Goal: Transaction & Acquisition: Purchase product/service

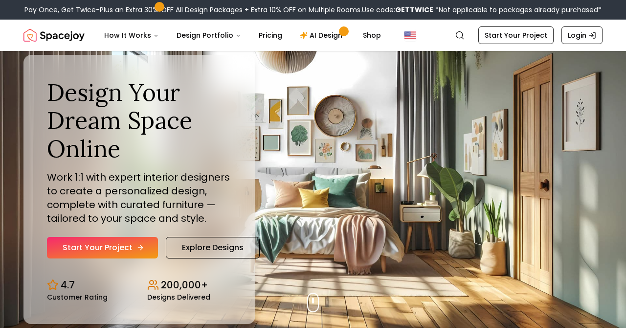
click at [132, 250] on link "Start Your Project" at bounding box center [102, 248] width 111 height 22
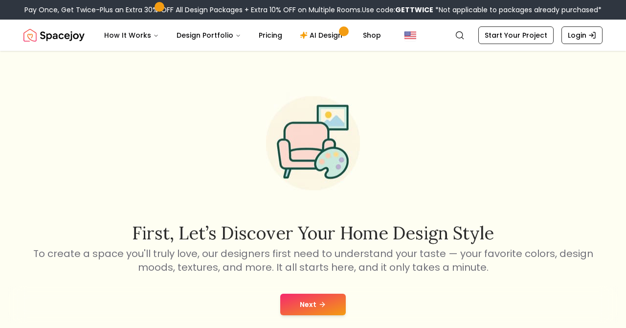
click at [317, 308] on button "Next" at bounding box center [313, 304] width 66 height 22
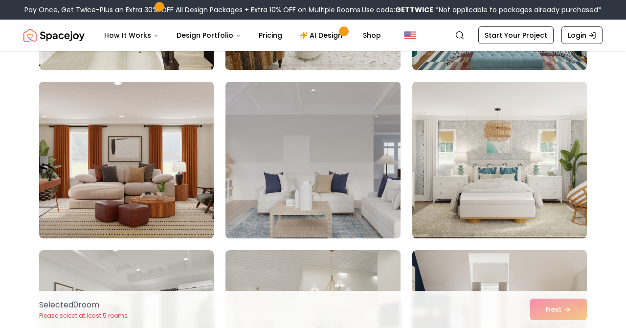
scroll to position [599, 0]
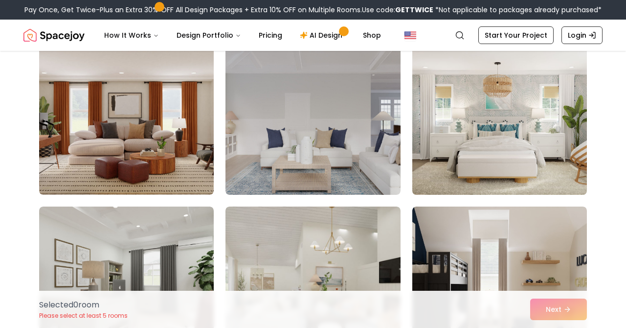
click at [506, 139] on img at bounding box center [499, 116] width 183 height 164
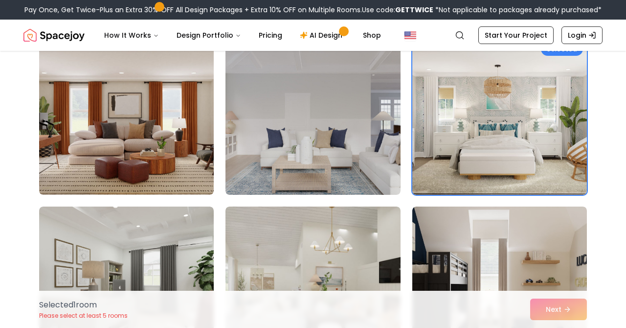
click at [552, 311] on div "Selected 1 room Please select at least 5 rooms Next" at bounding box center [312, 308] width 563 height 37
click at [571, 308] on div "Selected 1 room Please select at least 5 rooms Next" at bounding box center [312, 308] width 563 height 37
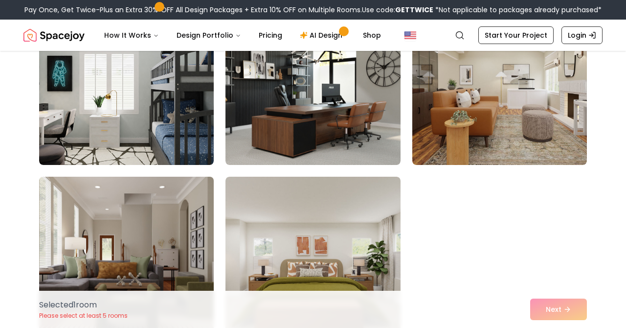
scroll to position [970, 0]
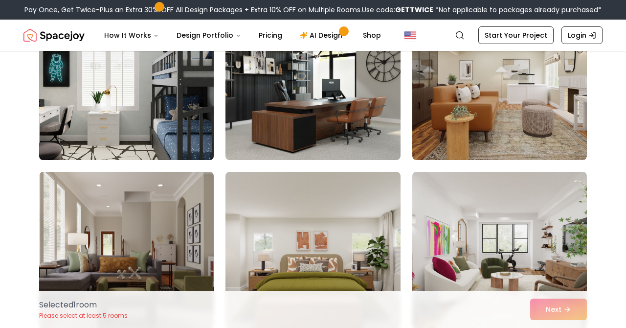
click at [167, 134] on img at bounding box center [126, 82] width 183 height 164
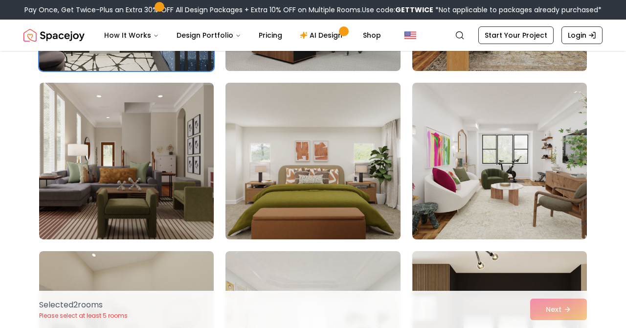
scroll to position [1081, 0]
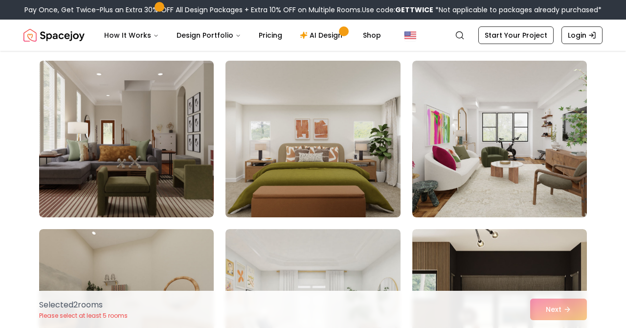
click at [295, 152] on img at bounding box center [312, 139] width 183 height 164
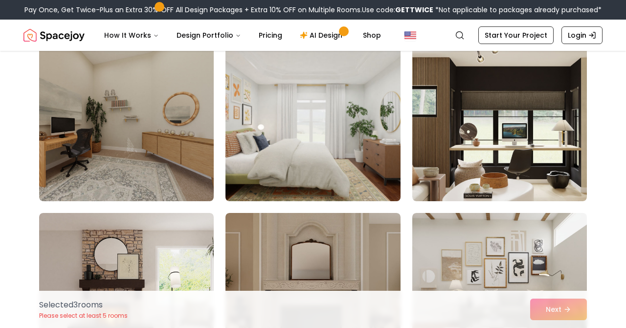
scroll to position [1262, 0]
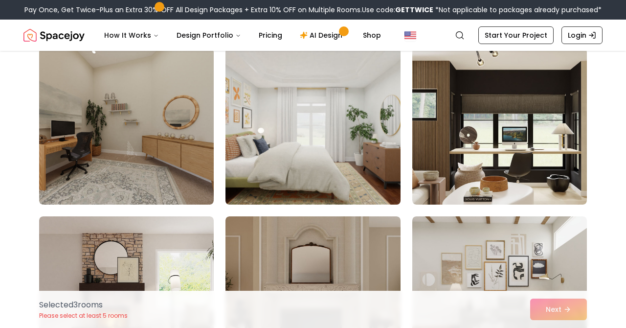
click at [299, 114] on img at bounding box center [312, 126] width 183 height 164
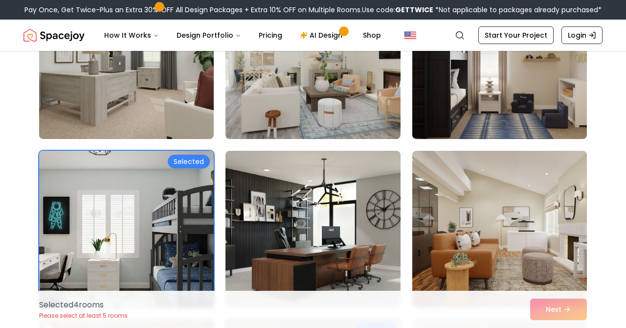
click at [161, 241] on img at bounding box center [126, 229] width 183 height 164
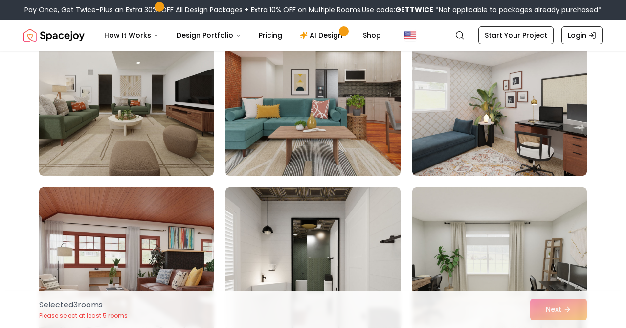
scroll to position [134, 0]
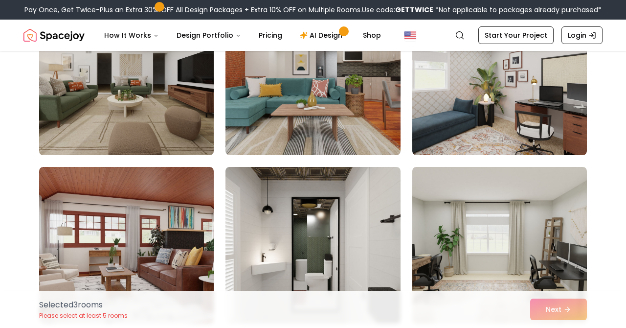
click at [170, 134] on img at bounding box center [126, 77] width 183 height 164
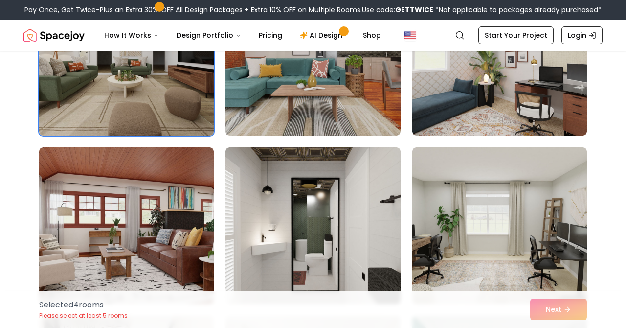
scroll to position [132, 0]
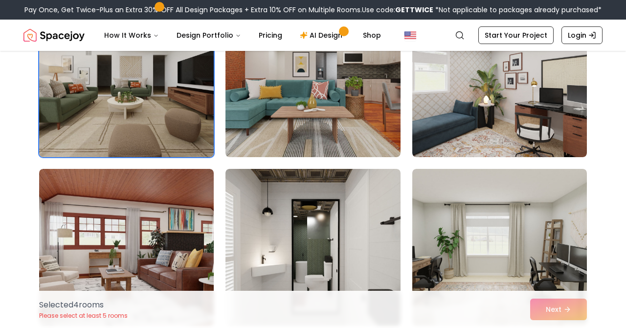
click at [194, 96] on img at bounding box center [126, 79] width 183 height 164
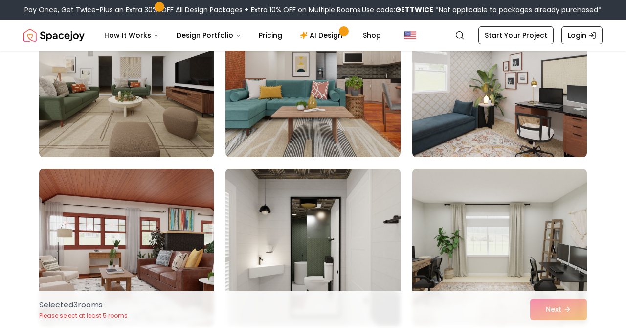
click at [351, 192] on img at bounding box center [312, 247] width 183 height 164
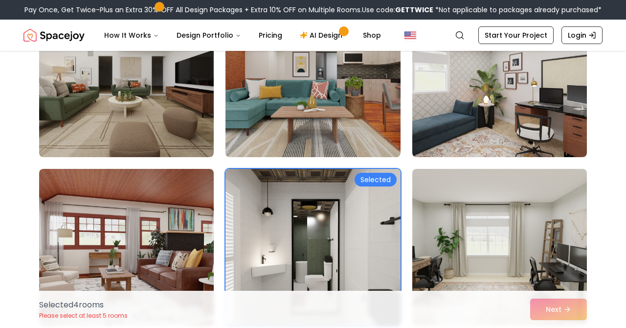
click at [210, 220] on img at bounding box center [126, 247] width 175 height 156
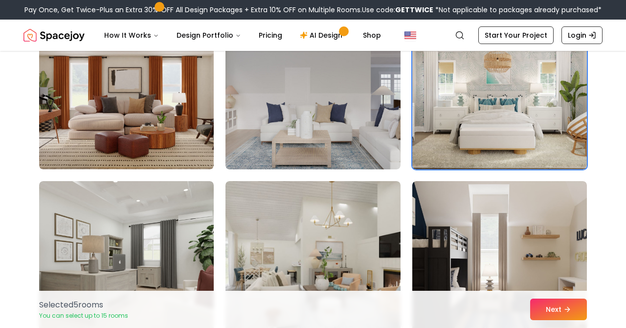
scroll to position [626, 0]
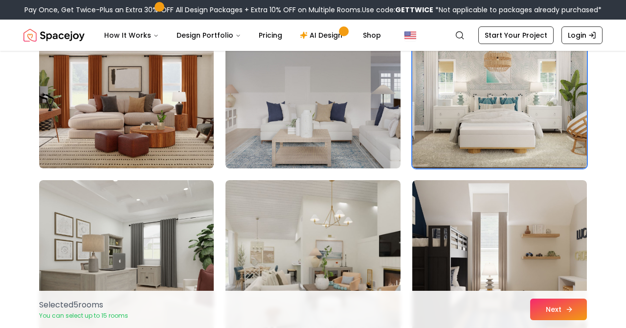
click at [569, 313] on button "Next" at bounding box center [558, 309] width 57 height 22
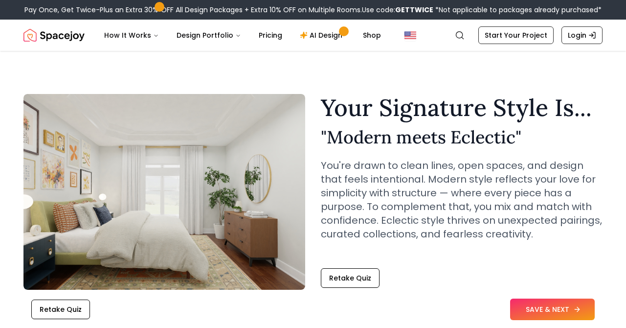
click at [559, 303] on button "SAVE & NEXT" at bounding box center [552, 309] width 85 height 22
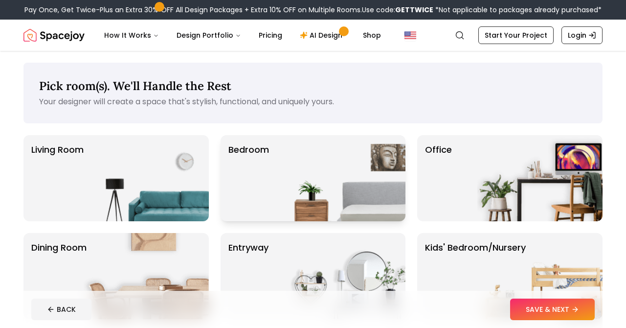
click at [384, 175] on img at bounding box center [342, 178] width 125 height 86
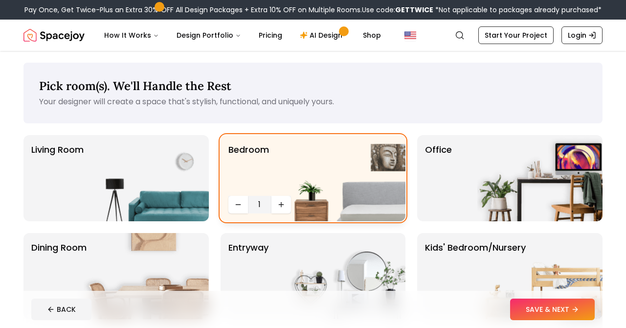
click at [277, 207] on icon "Increase quantity" at bounding box center [281, 204] width 8 height 8
click at [281, 204] on img at bounding box center [342, 178] width 125 height 86
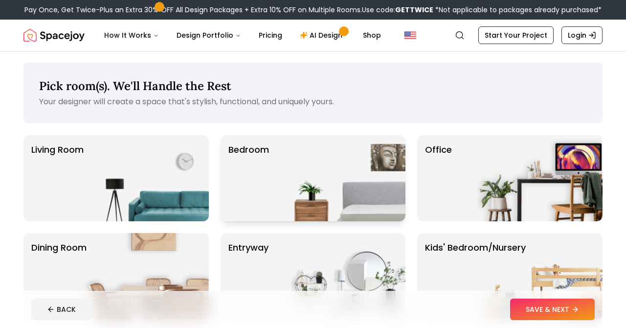
click at [297, 173] on img at bounding box center [342, 178] width 125 height 86
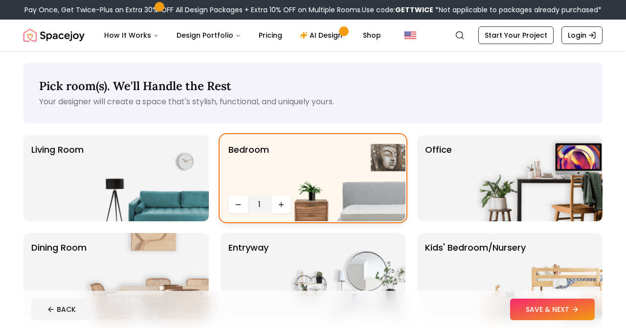
click at [278, 208] on button "Increase quantity" at bounding box center [281, 205] width 20 height 18
click at [281, 204] on img at bounding box center [342, 178] width 125 height 86
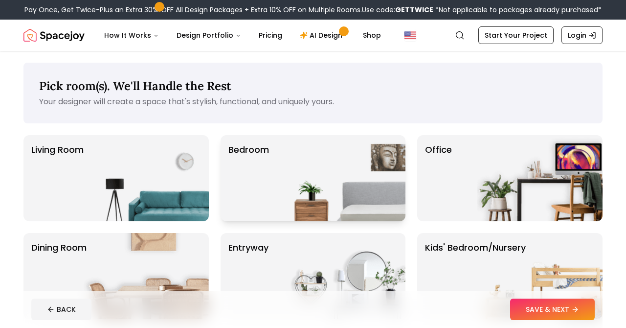
click at [287, 189] on img at bounding box center [342, 178] width 125 height 86
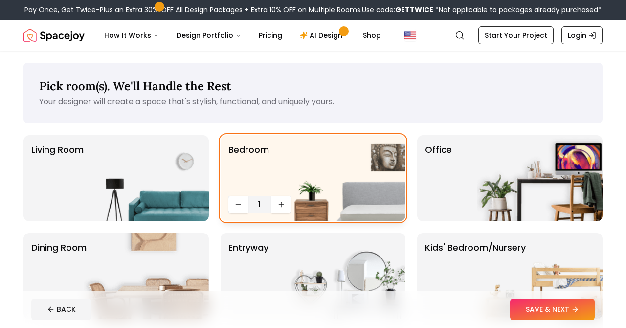
click at [286, 204] on img at bounding box center [342, 178] width 125 height 86
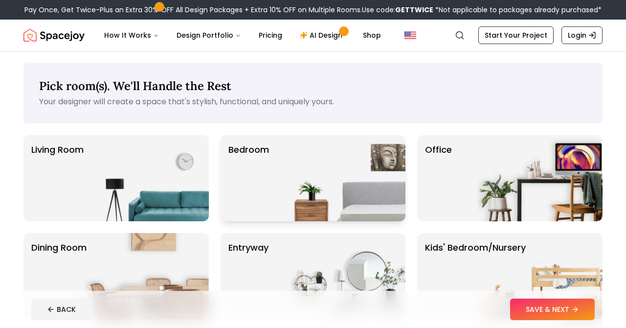
click at [282, 201] on img at bounding box center [342, 178] width 125 height 86
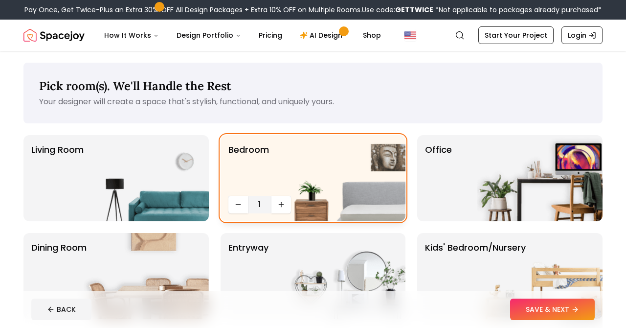
click at [281, 204] on img at bounding box center [342, 178] width 125 height 86
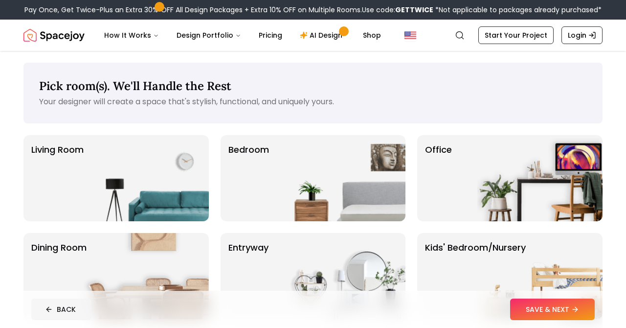
click at [58, 309] on button "BACK" at bounding box center [61, 309] width 60 height 22
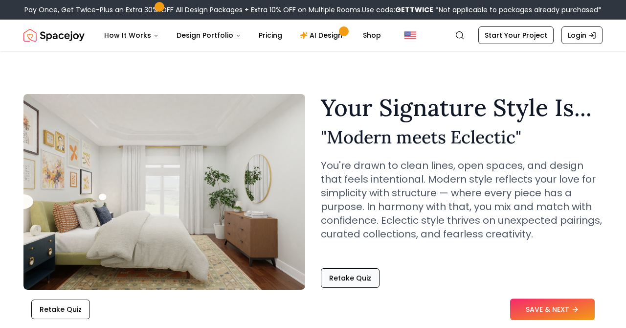
click at [362, 286] on button "Retake Quiz" at bounding box center [350, 278] width 59 height 20
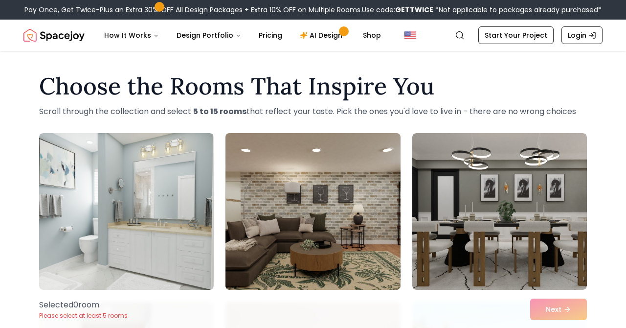
click at [315, 181] on img at bounding box center [312, 211] width 183 height 164
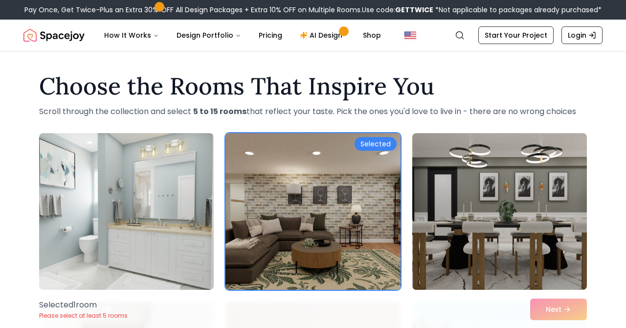
click at [515, 177] on img at bounding box center [499, 211] width 183 height 164
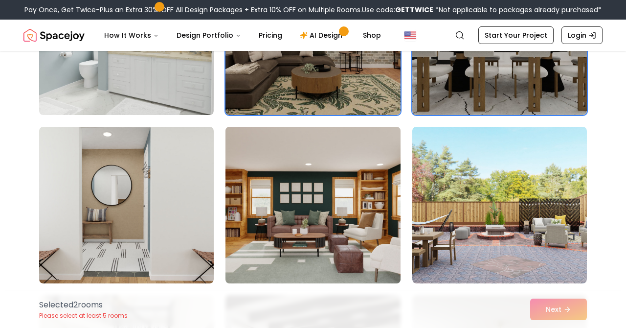
scroll to position [252, 0]
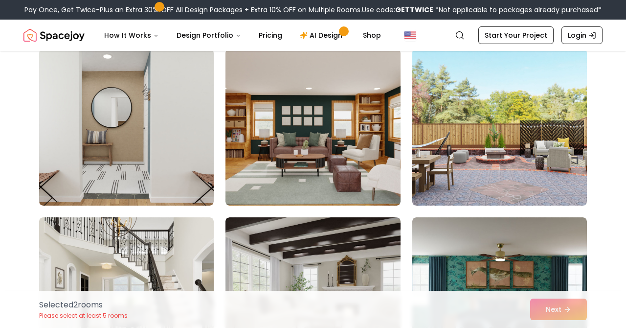
click at [511, 139] on img at bounding box center [499, 127] width 183 height 164
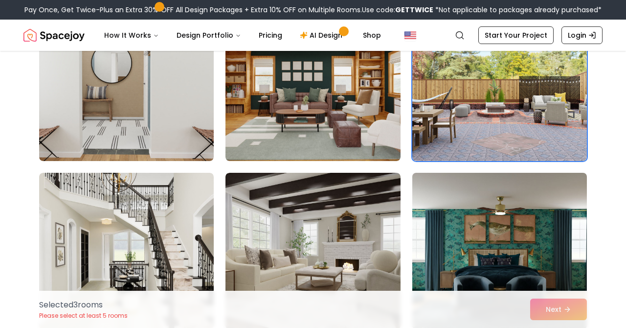
scroll to position [371, 0]
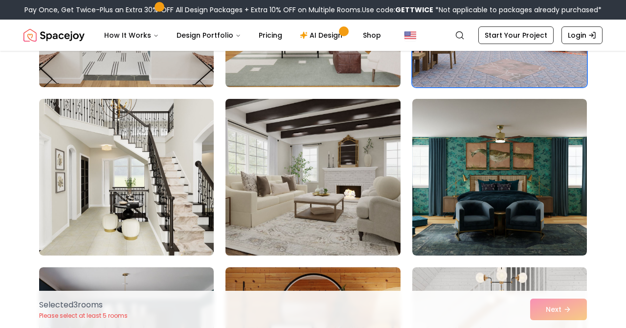
click at [323, 203] on img at bounding box center [312, 177] width 183 height 164
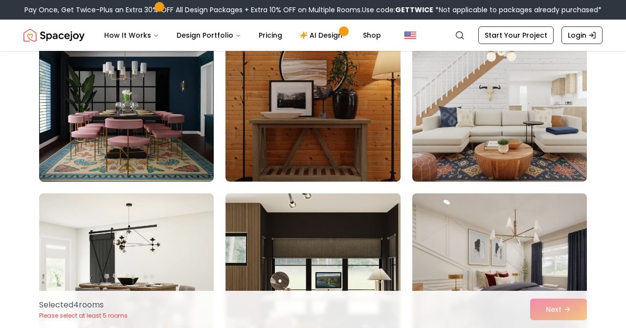
scroll to position [643, 0]
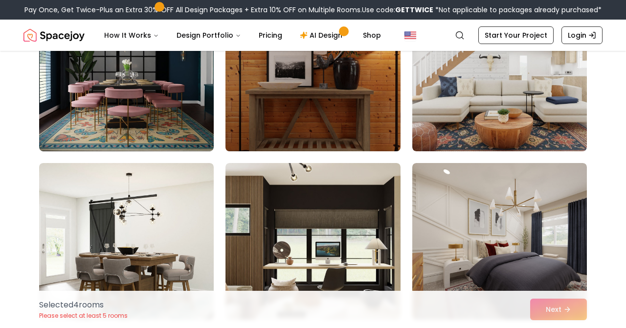
click at [291, 101] on img at bounding box center [312, 73] width 183 height 164
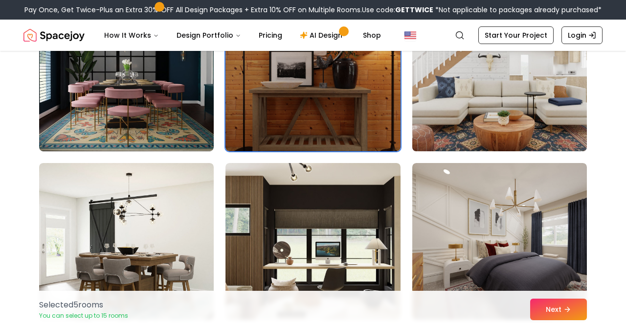
click at [450, 78] on img at bounding box center [499, 73] width 183 height 164
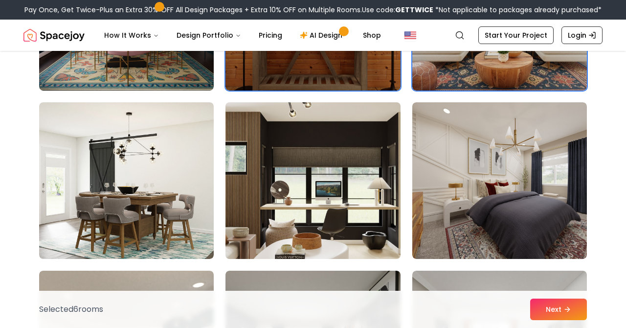
scroll to position [769, 0]
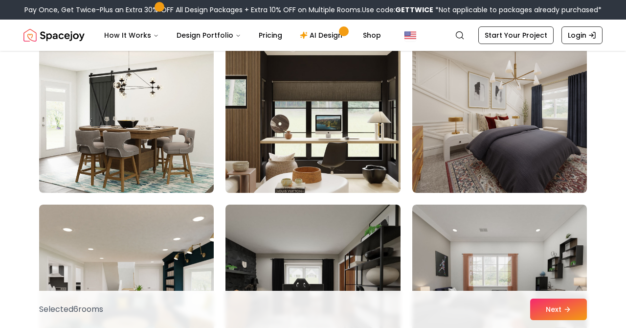
click at [169, 154] on img at bounding box center [126, 114] width 175 height 156
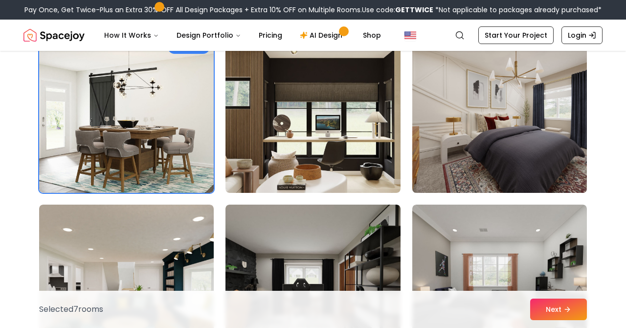
click at [485, 130] on img at bounding box center [499, 114] width 183 height 164
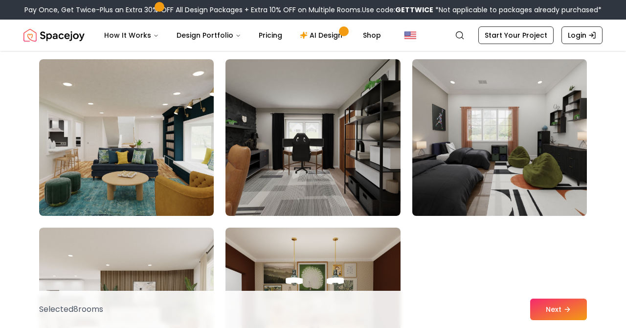
scroll to position [917, 0]
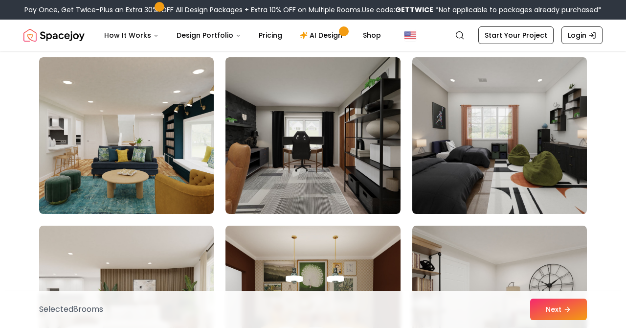
click at [456, 147] on img at bounding box center [499, 135] width 183 height 164
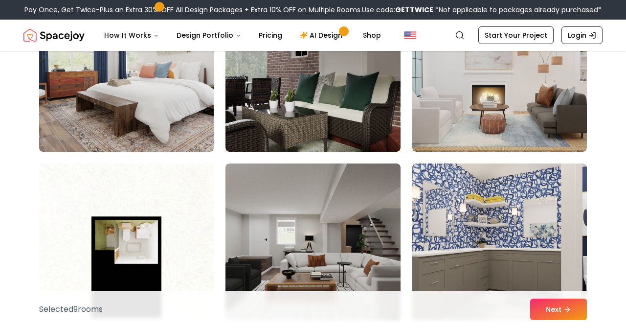
click at [161, 117] on img at bounding box center [126, 73] width 183 height 164
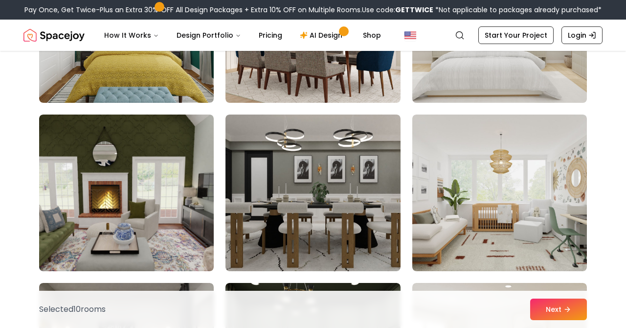
scroll to position [1890, 0]
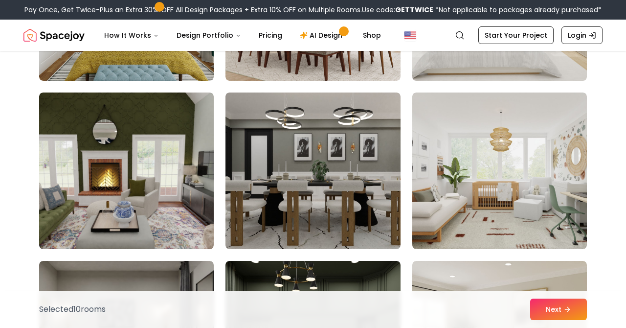
click at [509, 69] on img at bounding box center [499, 2] width 183 height 164
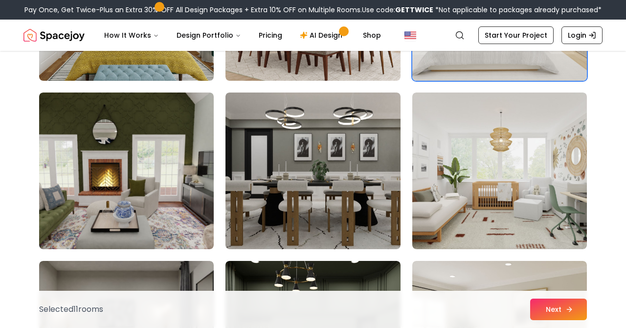
click at [566, 309] on icon at bounding box center [569, 309] width 8 height 8
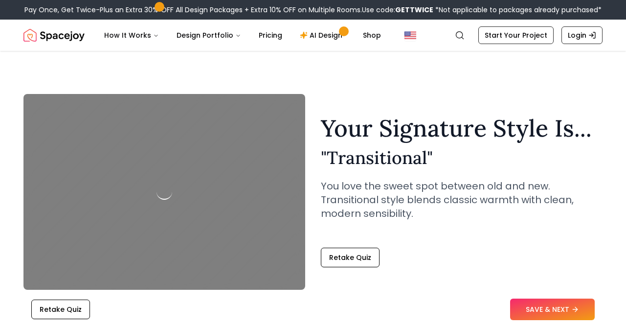
click at [545, 309] on button "SAVE & NEXT" at bounding box center [552, 309] width 85 height 22
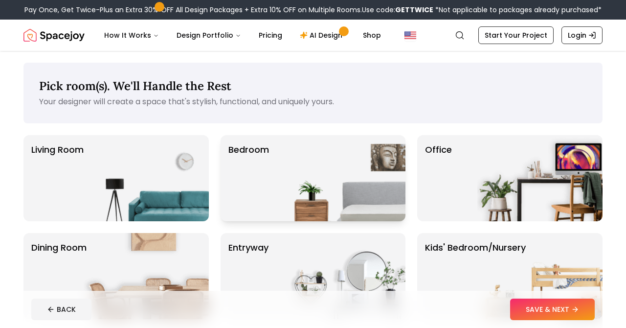
click at [340, 208] on img at bounding box center [342, 178] width 125 height 86
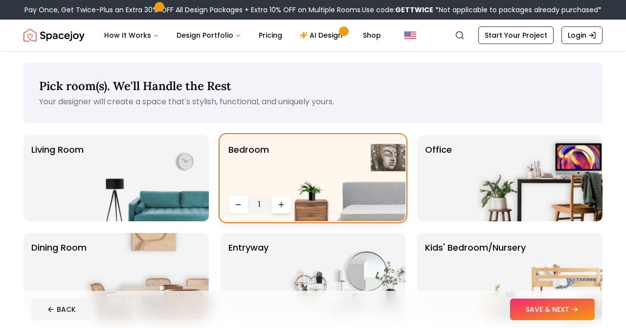
click at [279, 204] on icon "Increase quantity" at bounding box center [281, 204] width 4 height 0
click at [284, 203] on img at bounding box center [342, 178] width 125 height 86
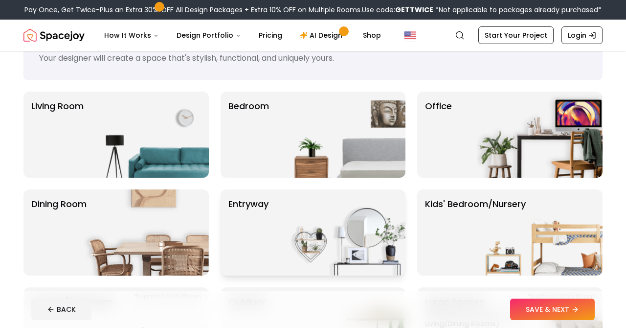
scroll to position [146, 0]
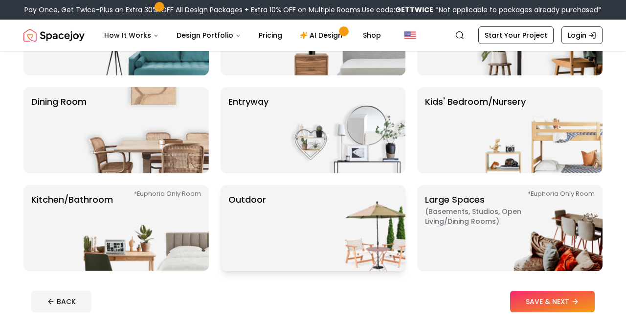
click at [286, 214] on img at bounding box center [342, 228] width 125 height 86
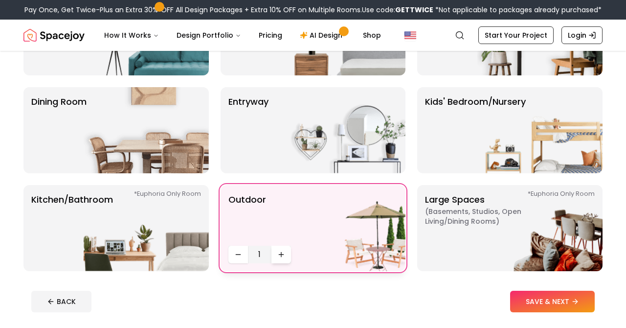
click at [280, 261] on button "Increase quantity" at bounding box center [281, 254] width 20 height 18
click at [148, 278] on div "Pick room(s). We'll Handle the Rest Your designer will create a space that's st…" at bounding box center [313, 118] width 626 height 426
click at [146, 254] on img at bounding box center [146, 228] width 125 height 86
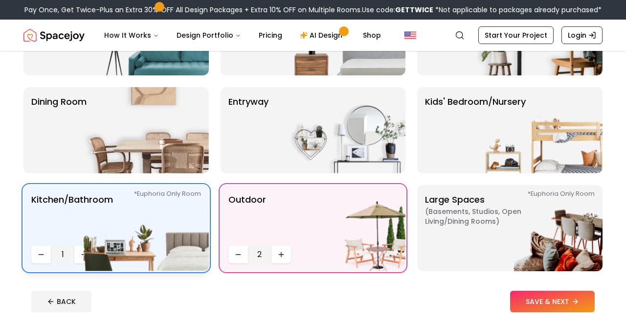
click at [84, 254] on img at bounding box center [146, 228] width 125 height 86
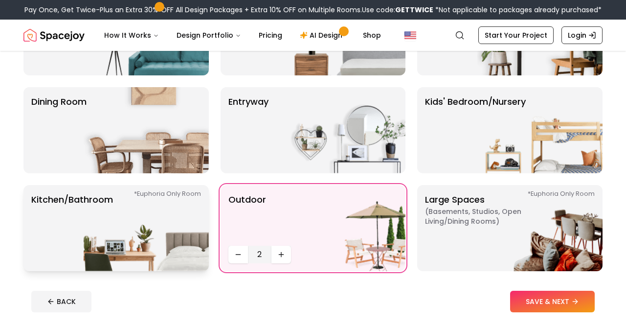
click at [89, 255] on img at bounding box center [146, 228] width 125 height 86
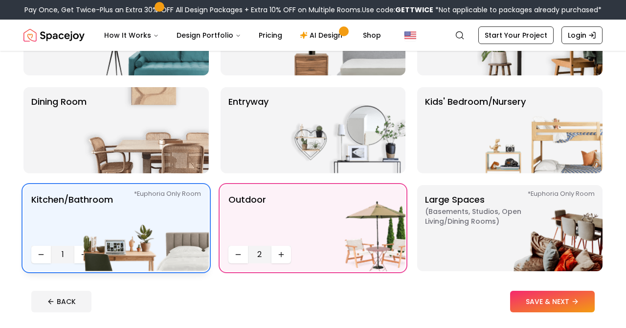
click at [90, 254] on img at bounding box center [146, 228] width 125 height 86
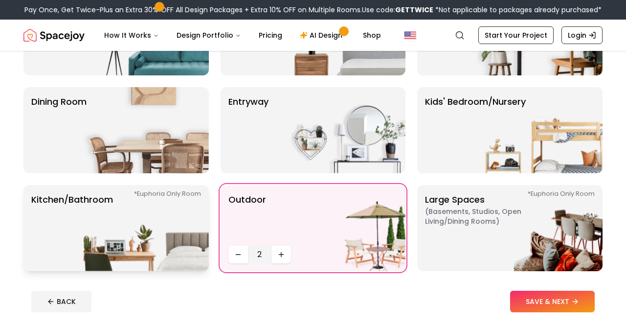
click at [91, 252] on img at bounding box center [146, 228] width 125 height 86
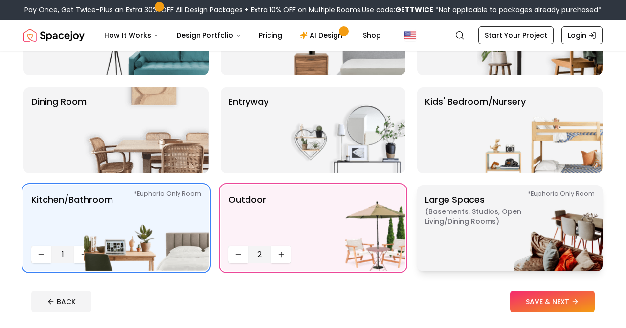
click at [586, 250] on img at bounding box center [539, 228] width 125 height 86
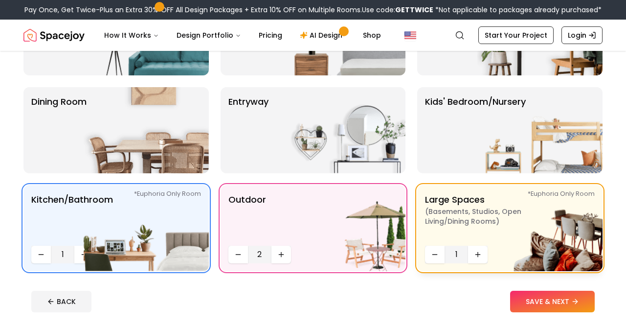
click at [476, 257] on icon "Increase quantity" at bounding box center [478, 254] width 8 height 8
click at [436, 259] on button "Decrease quantity" at bounding box center [435, 254] width 20 height 18
click at [465, 143] on p "Kids' Bedroom/Nursery" at bounding box center [475, 130] width 101 height 70
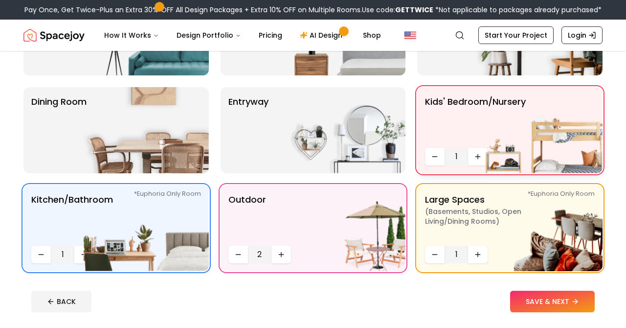
click at [478, 156] on img at bounding box center [539, 130] width 125 height 86
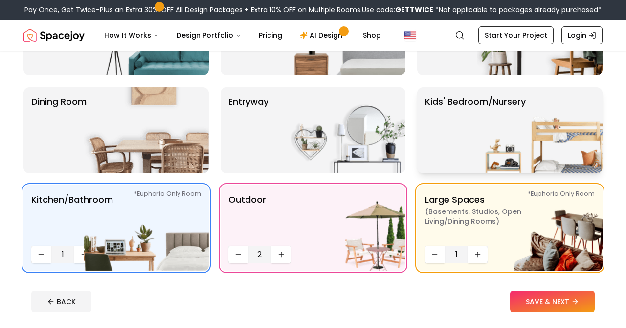
click at [480, 152] on img at bounding box center [539, 130] width 125 height 86
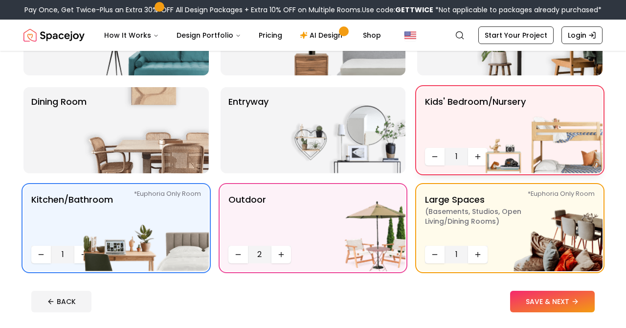
click at [478, 156] on img at bounding box center [539, 130] width 125 height 86
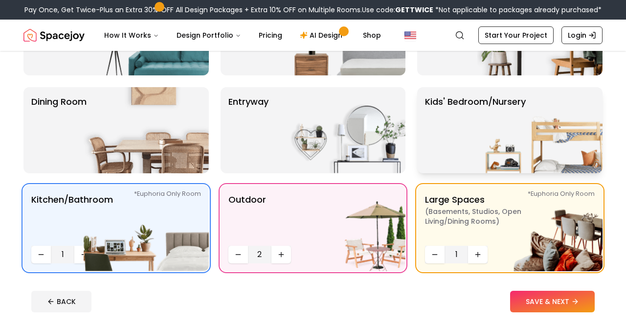
click at [480, 155] on img at bounding box center [539, 130] width 125 height 86
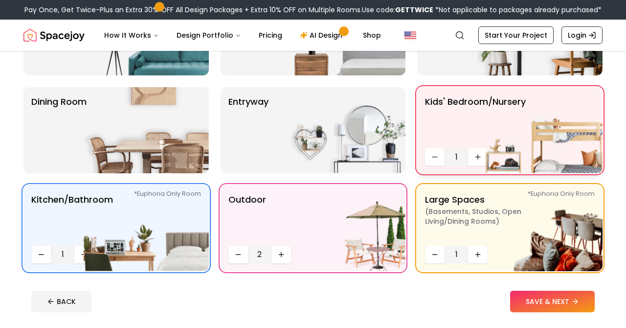
click at [482, 156] on img at bounding box center [539, 130] width 125 height 86
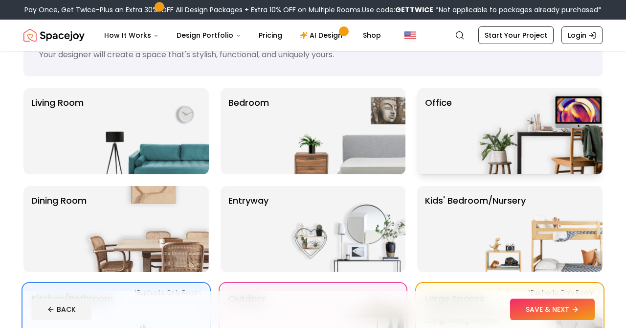
scroll to position [52, 0]
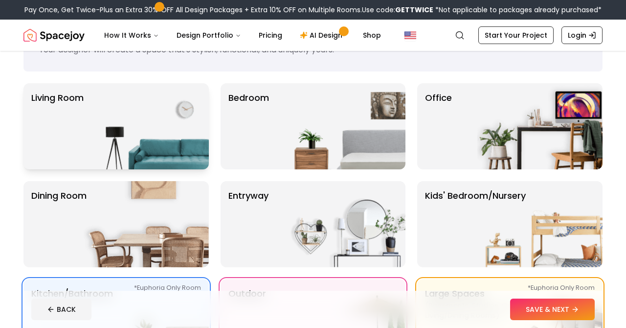
click at [148, 152] on img at bounding box center [146, 126] width 125 height 86
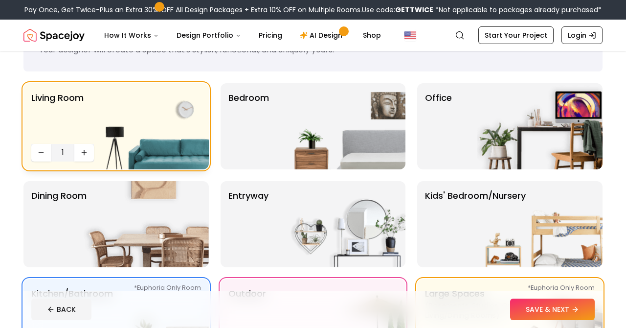
click at [105, 156] on img at bounding box center [146, 126] width 125 height 86
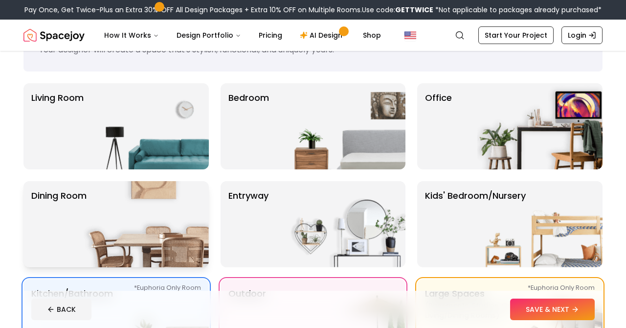
click at [149, 229] on img at bounding box center [146, 224] width 125 height 86
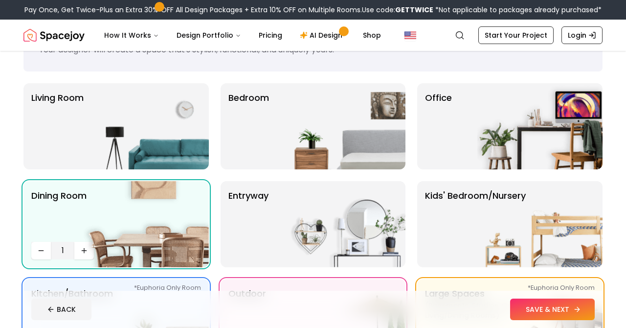
scroll to position [64, 0]
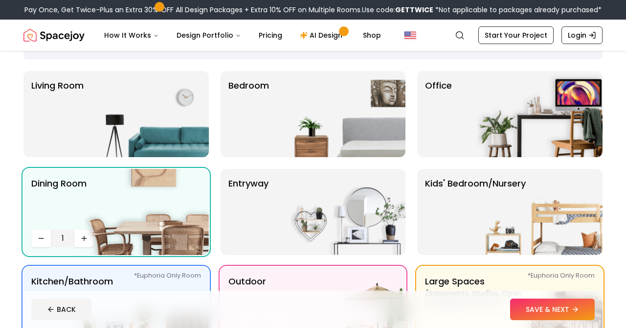
click at [573, 311] on icon at bounding box center [575, 309] width 8 height 8
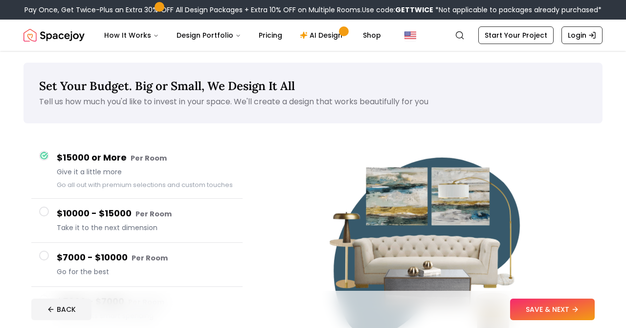
click at [198, 283] on button "$7000 - $10000 Per Room Go for the best" at bounding box center [136, 264] width 211 height 44
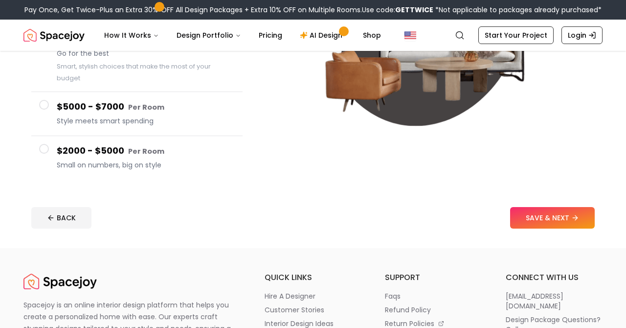
scroll to position [209, 0]
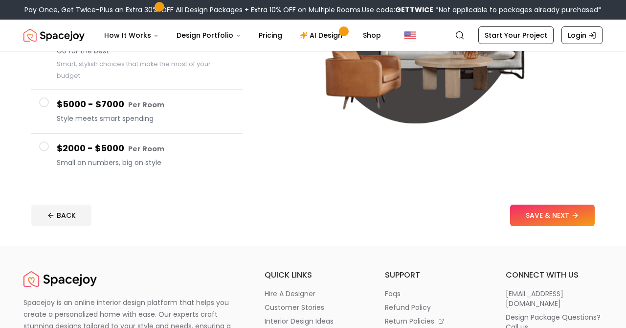
click at [119, 162] on span "Small on numbers, big on style" at bounding box center [146, 162] width 178 height 10
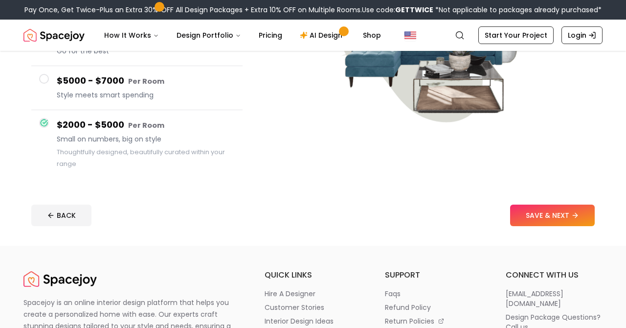
click at [547, 218] on button "SAVE & NEXT" at bounding box center [552, 215] width 85 height 22
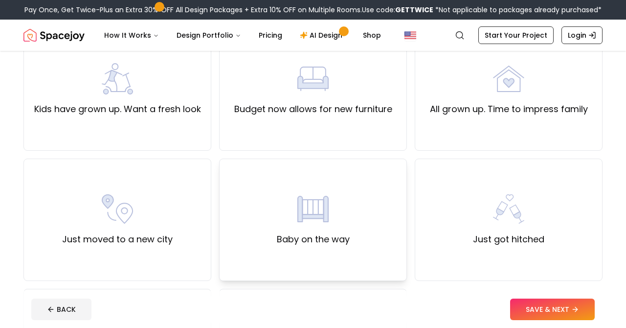
scroll to position [244, 0]
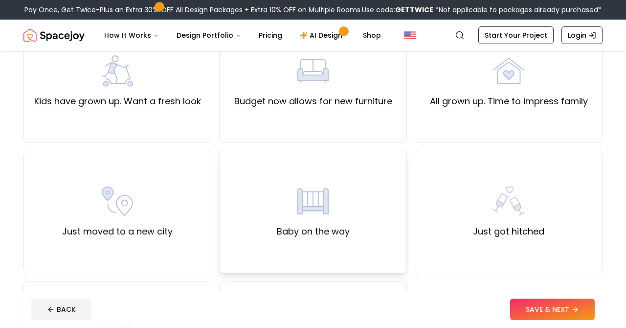
click at [308, 198] on img at bounding box center [312, 200] width 31 height 31
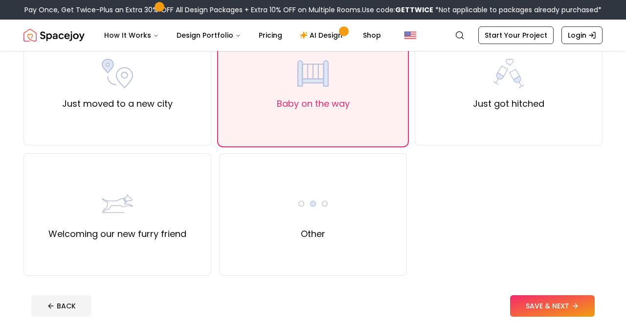
scroll to position [413, 0]
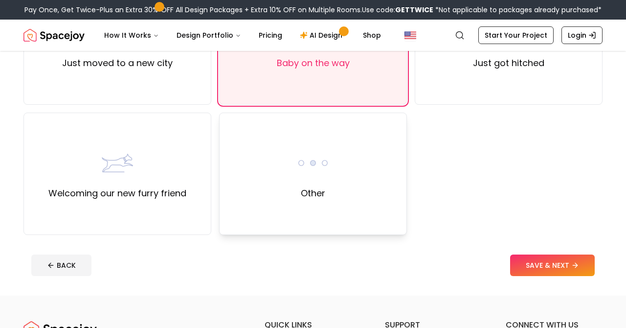
click at [256, 204] on div "Other" at bounding box center [313, 173] width 188 height 122
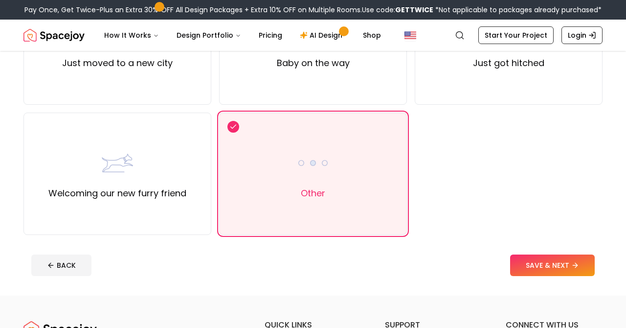
click at [546, 270] on button "SAVE & NEXT" at bounding box center [552, 265] width 85 height 22
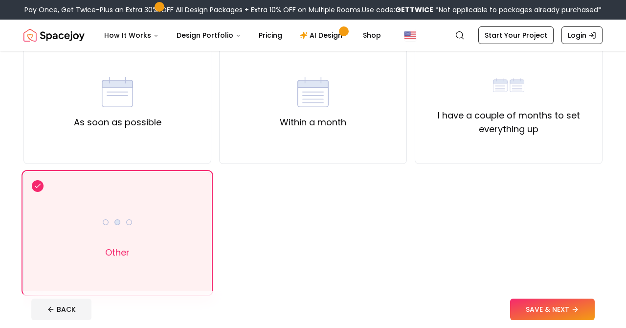
scroll to position [101, 0]
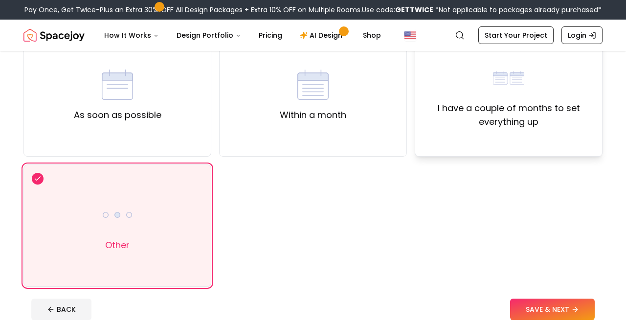
click at [479, 123] on label "I have a couple of months to set everything up" at bounding box center [508, 114] width 171 height 27
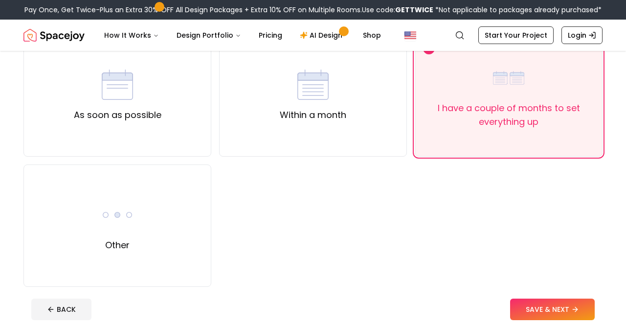
click at [559, 306] on button "SAVE & NEXT" at bounding box center [552, 309] width 85 height 22
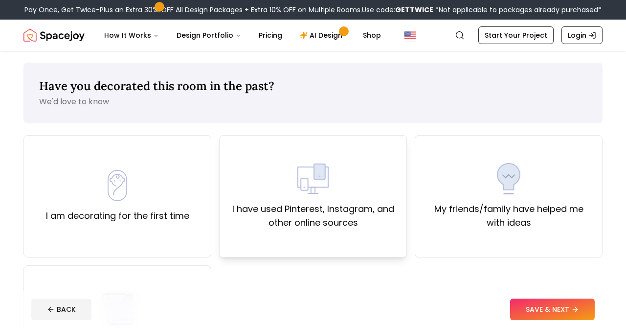
click at [376, 219] on label "I have used Pinterest, Instagram, and other online sources" at bounding box center [312, 215] width 171 height 27
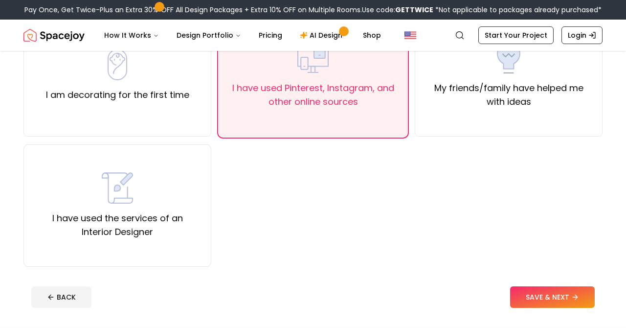
scroll to position [148, 0]
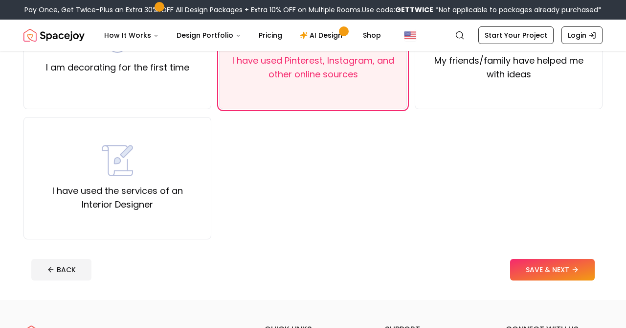
click at [564, 277] on button "SAVE & NEXT" at bounding box center [552, 270] width 85 height 22
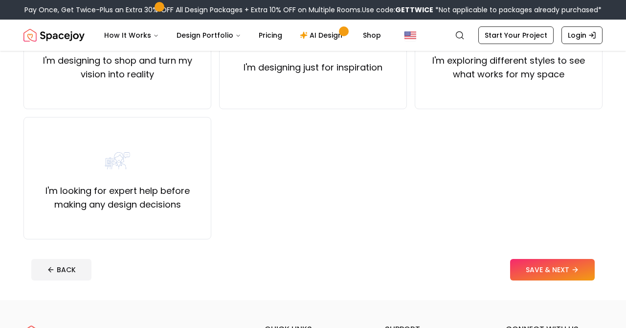
scroll to position [18, 0]
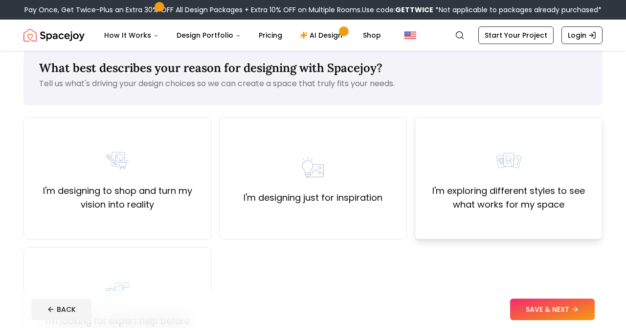
click at [463, 195] on label "I'm exploring different styles to see what works for my space" at bounding box center [508, 197] width 171 height 27
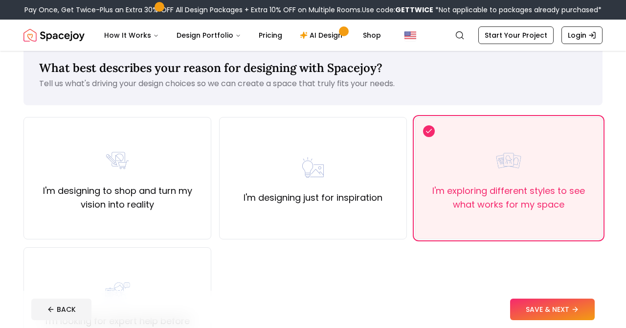
click at [566, 301] on button "SAVE & NEXT" at bounding box center [552, 309] width 85 height 22
